Goal: Find specific page/section: Locate a particular part of the current website

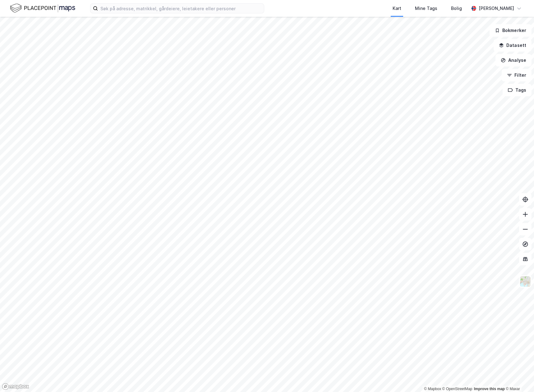
click at [225, 13] on div "Kart Mine Tags [PERSON_NAME]" at bounding box center [267, 8] width 534 height 17
click at [226, 5] on input at bounding box center [181, 8] width 166 height 9
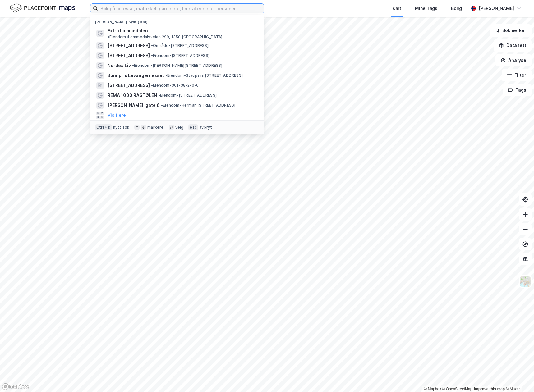
paste input "[STREET_ADDRESS]"
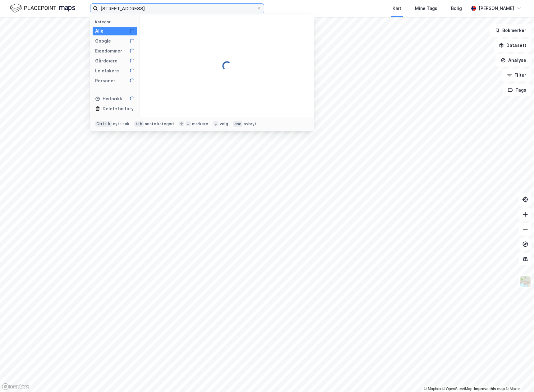
type input "[STREET_ADDRESS]"
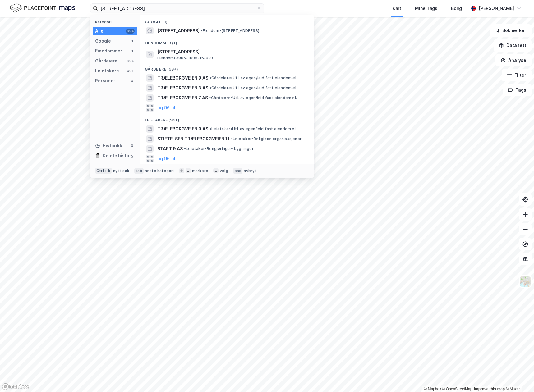
click at [168, 36] on div "Eiendommer (1)" at bounding box center [227, 41] width 174 height 11
click at [168, 30] on span "[STREET_ADDRESS]" at bounding box center [178, 30] width 42 height 7
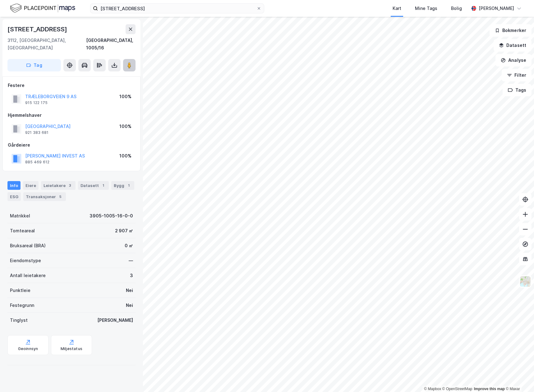
click at [128, 62] on image at bounding box center [130, 65] width 4 height 6
